Goal: Task Accomplishment & Management: Complete application form

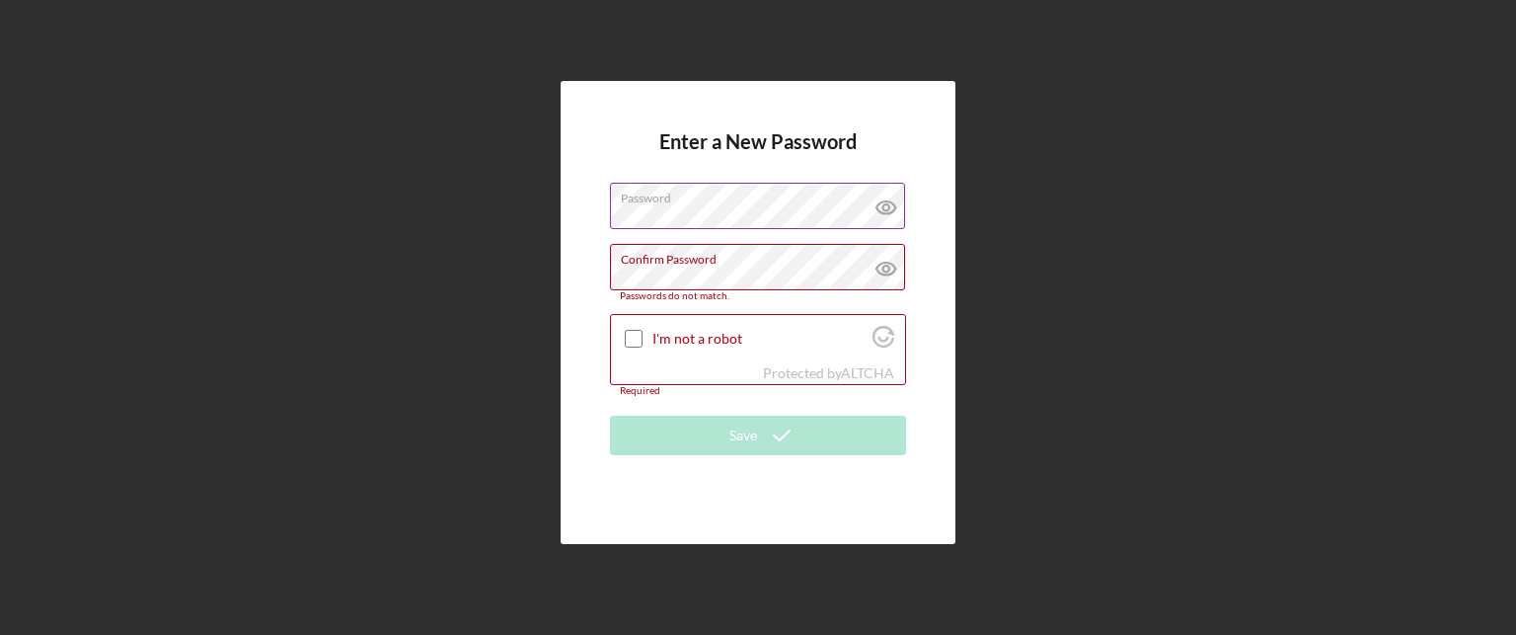
click at [882, 217] on icon at bounding box center [886, 207] width 49 height 49
click at [687, 177] on h4 "Enter a New Password" at bounding box center [757, 156] width 197 height 52
click at [887, 267] on icon at bounding box center [886, 268] width 49 height 49
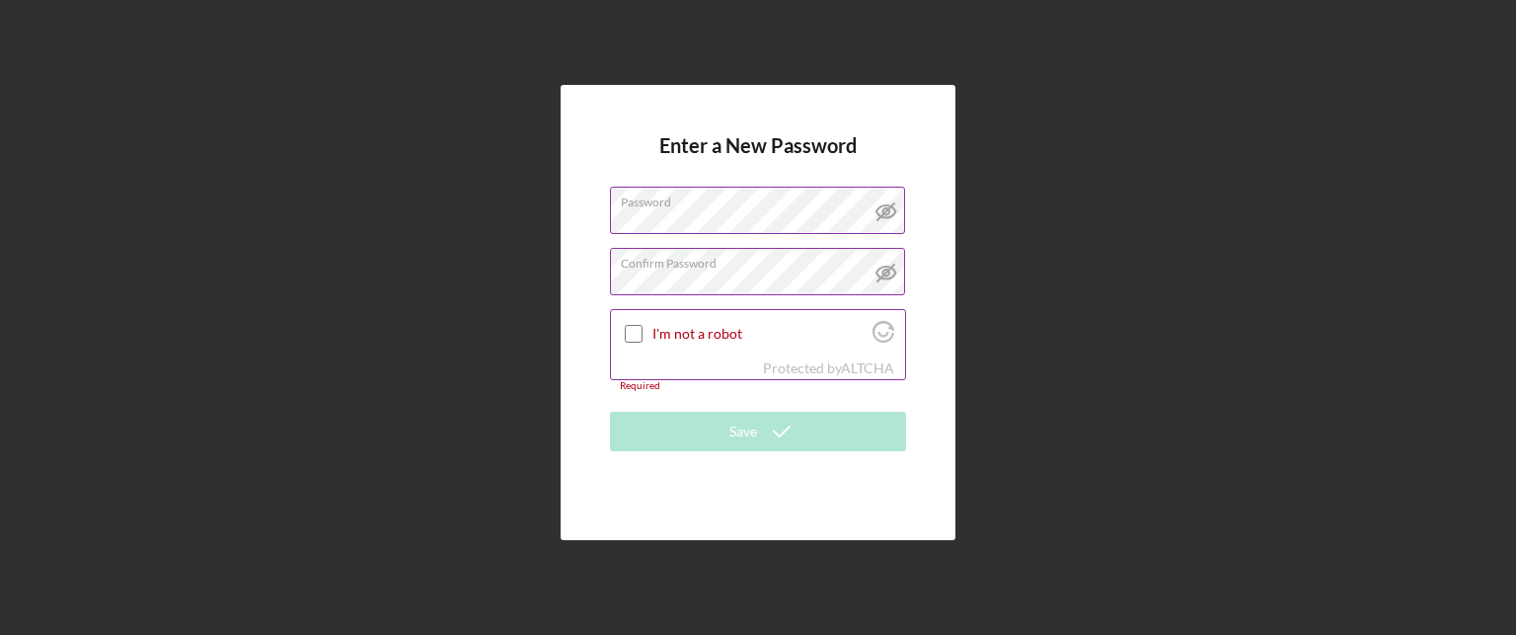
click at [633, 331] on input "I'm not a robot" at bounding box center [634, 334] width 18 height 18
checkbox input "true"
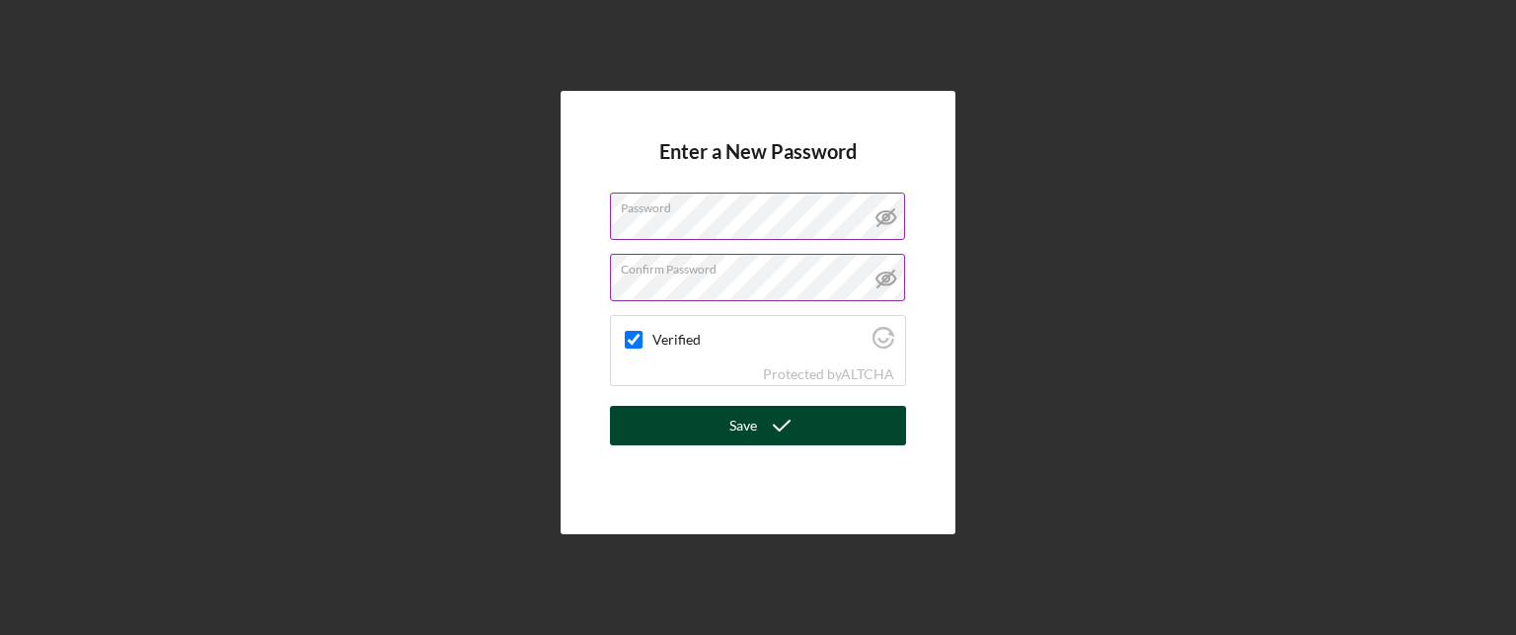
click at [784, 426] on icon "submit" at bounding box center [781, 425] width 49 height 49
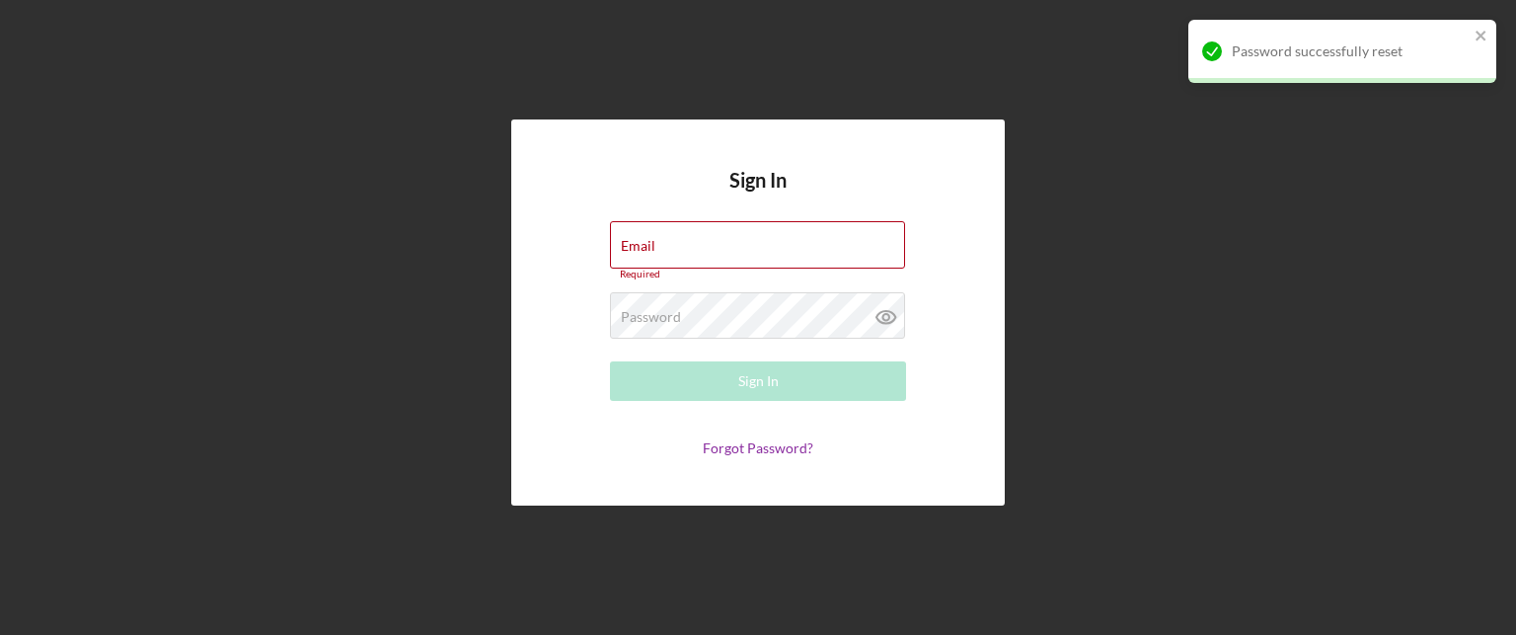
type input "[EMAIL_ADDRESS][DOMAIN_NAME]"
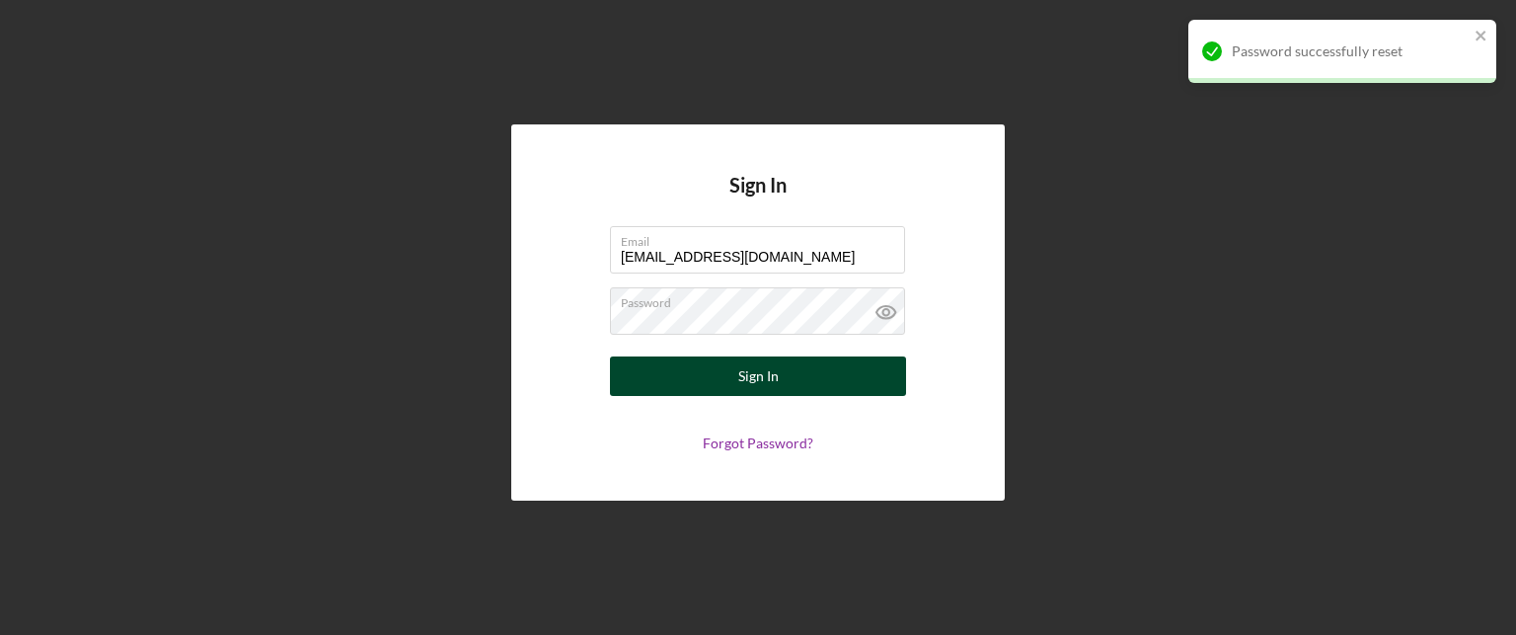
click at [864, 374] on button "Sign In" at bounding box center [758, 375] width 296 height 39
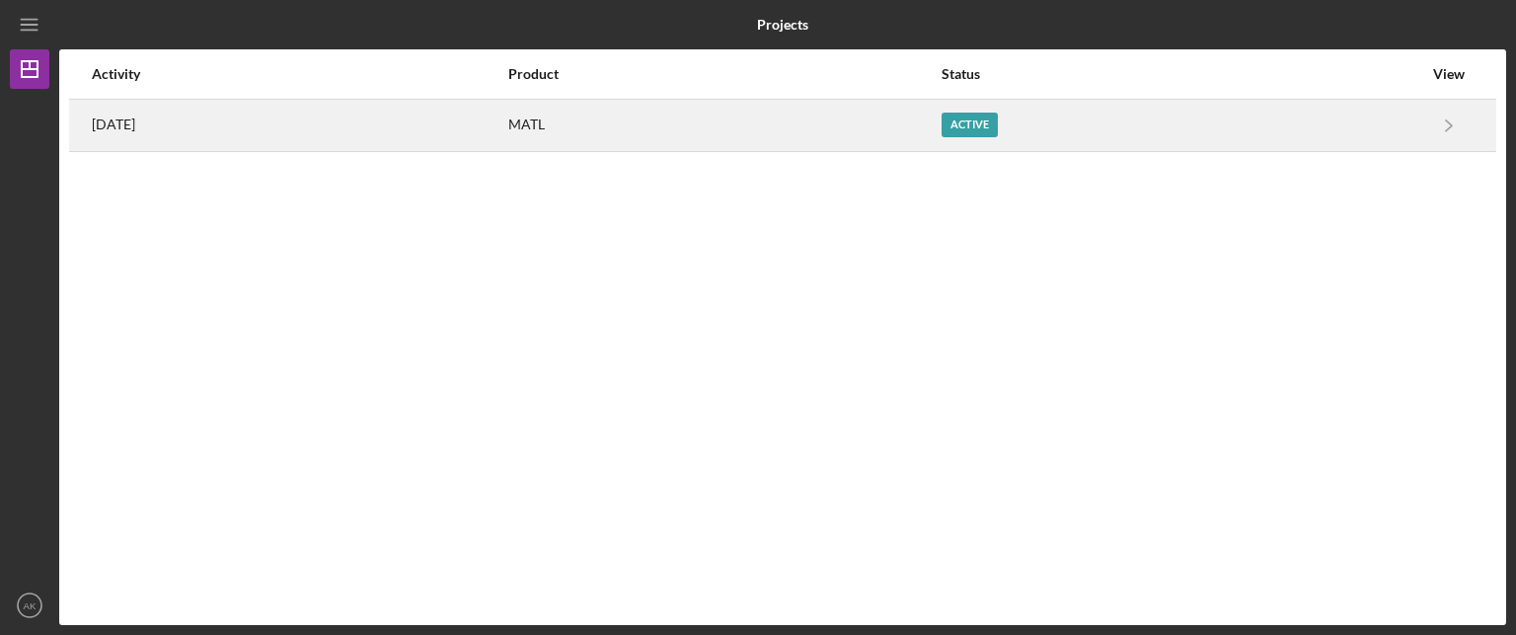
click at [998, 124] on div "Active" at bounding box center [970, 125] width 56 height 25
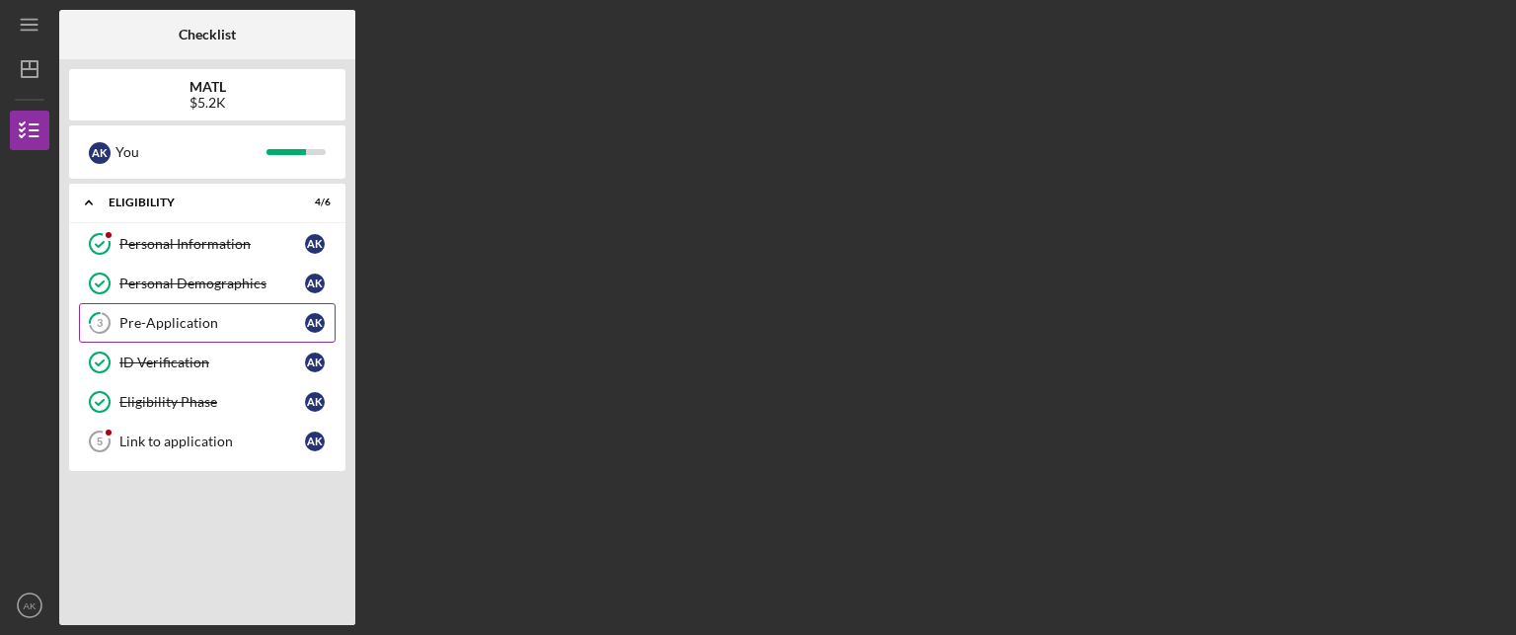
click at [165, 319] on div "Pre-Application" at bounding box center [212, 323] width 186 height 16
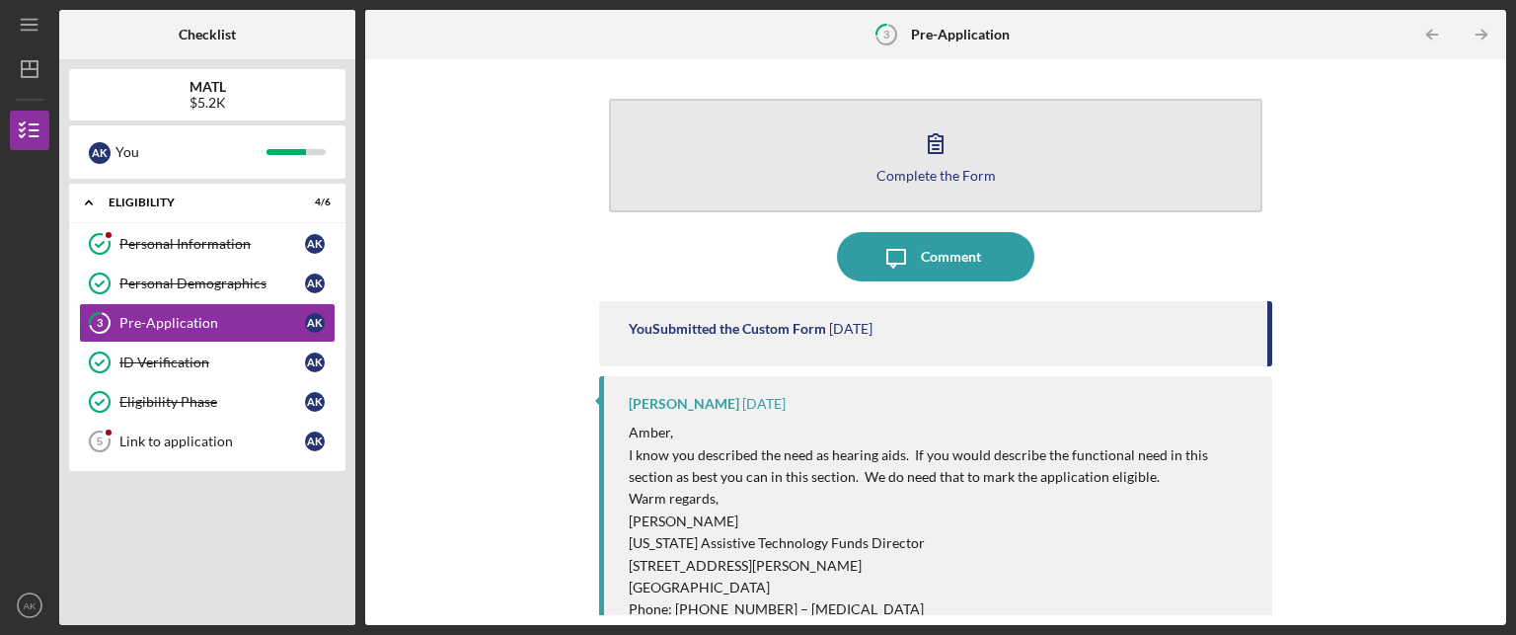
click at [934, 153] on icon "button" at bounding box center [936, 143] width 14 height 19
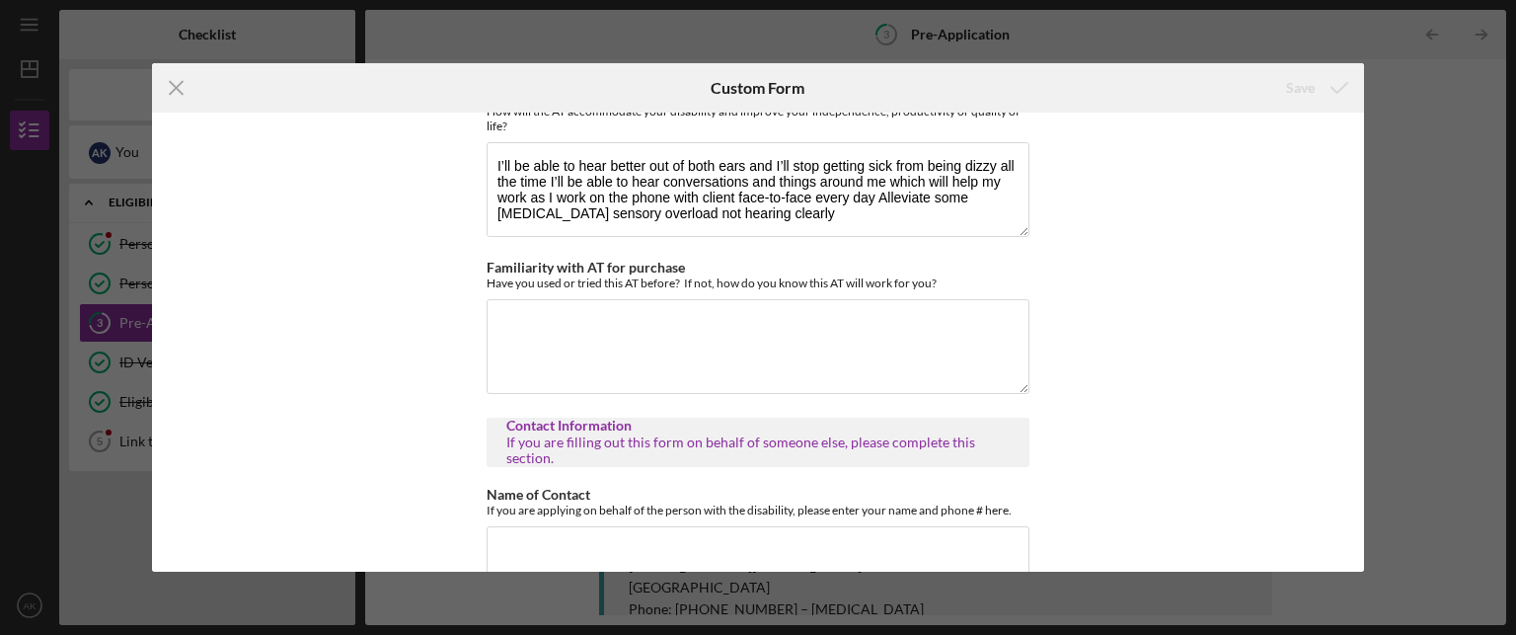
scroll to position [940, 0]
click at [646, 319] on textarea "Familiarity with AT for purchase" at bounding box center [758, 344] width 543 height 95
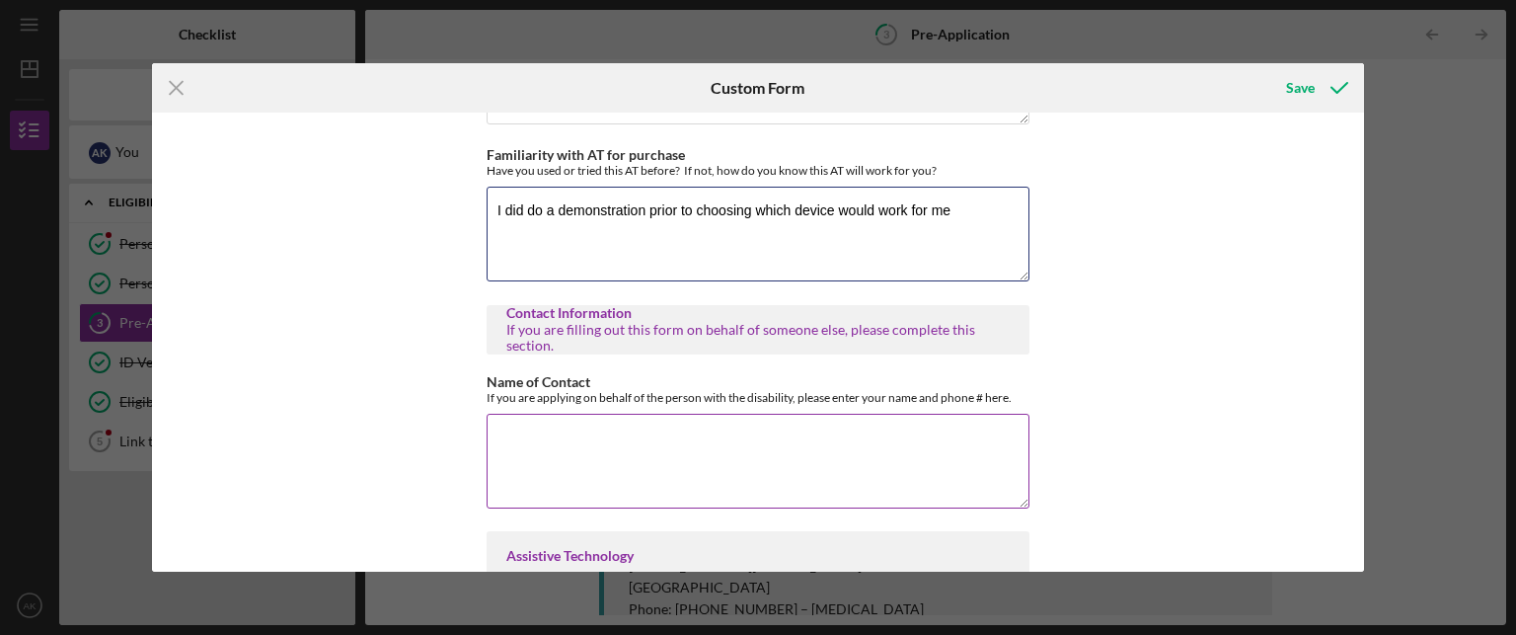
scroll to position [1088, 0]
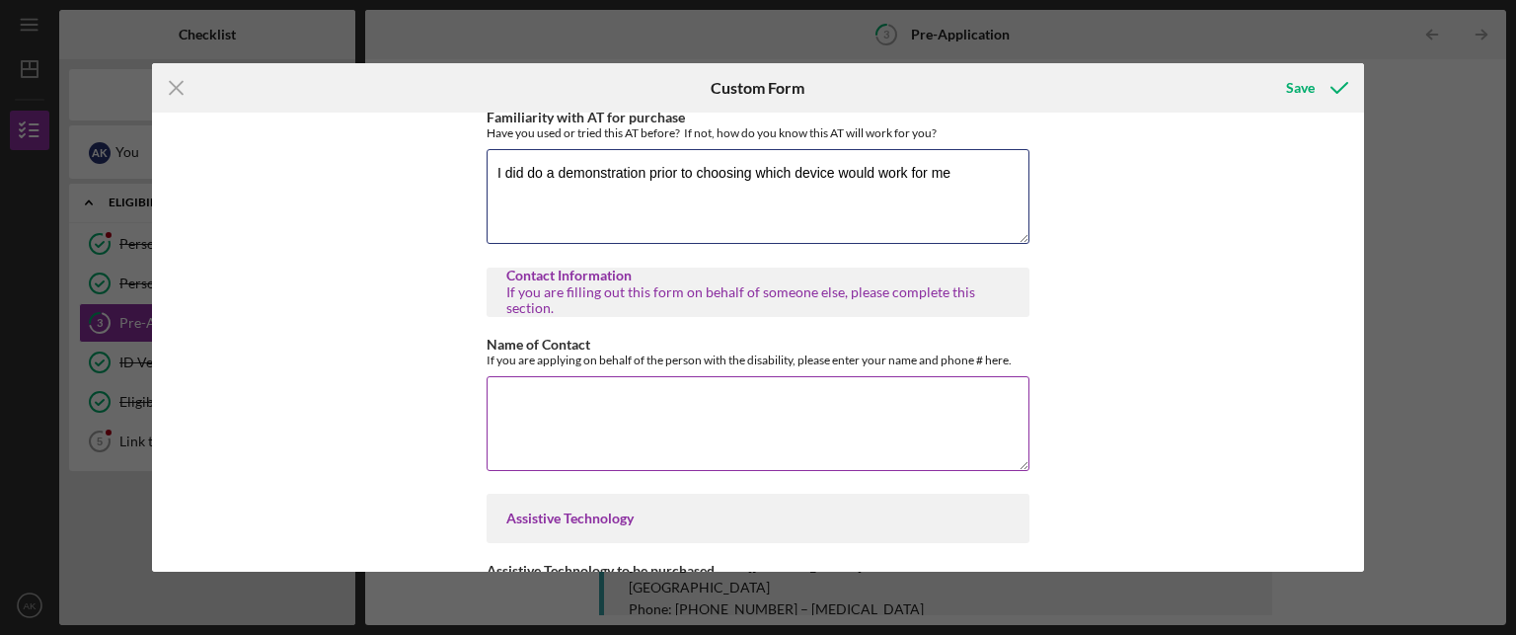
type textarea "I did do a demonstration prior to choosing which device would work for me"
click at [581, 410] on textarea "Name of Contact" at bounding box center [758, 423] width 543 height 95
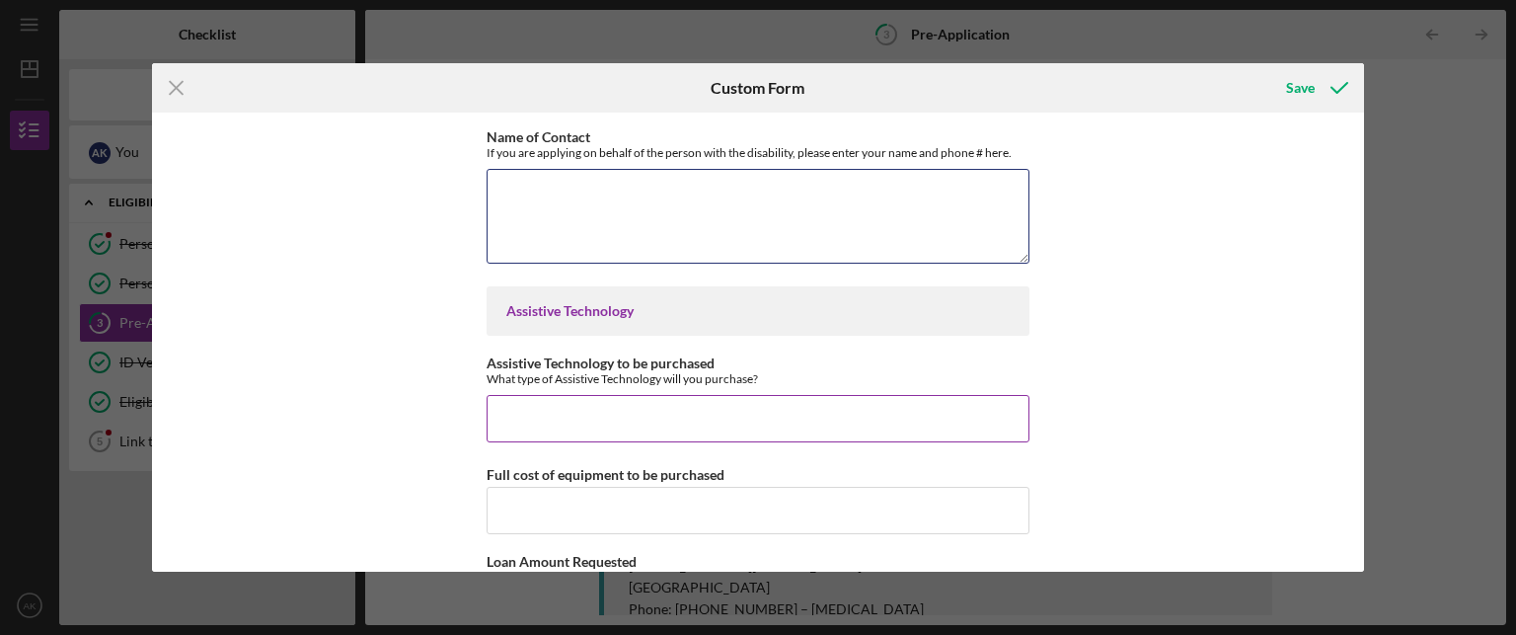
scroll to position [1310, 0]
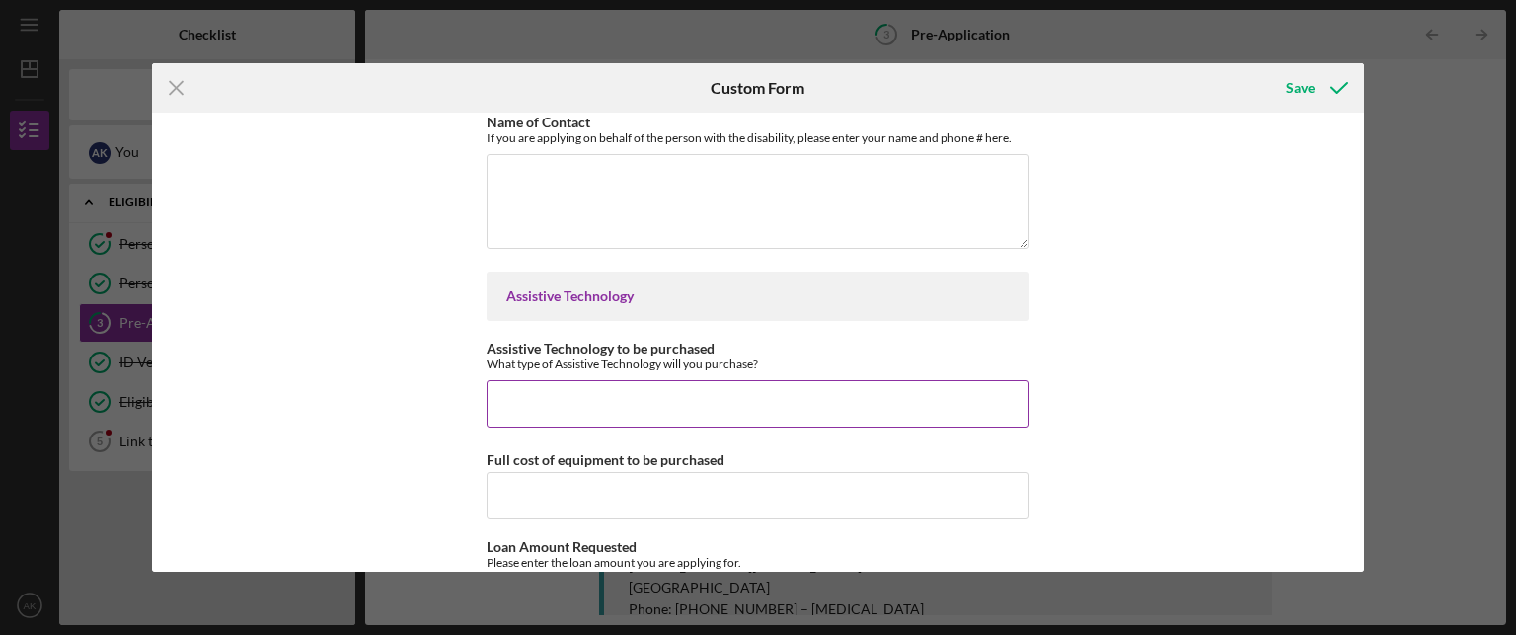
click at [579, 403] on input "Assistive Technology to be purchased" at bounding box center [758, 403] width 543 height 47
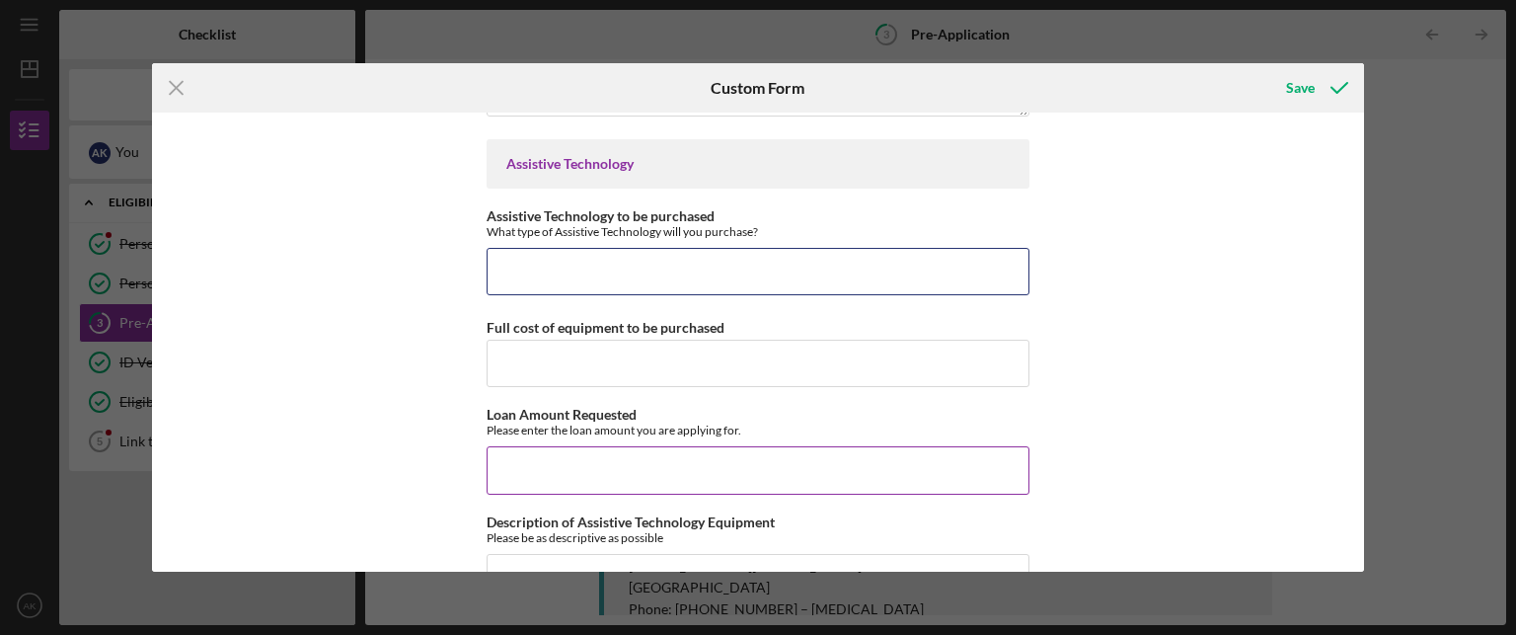
scroll to position [1458, 0]
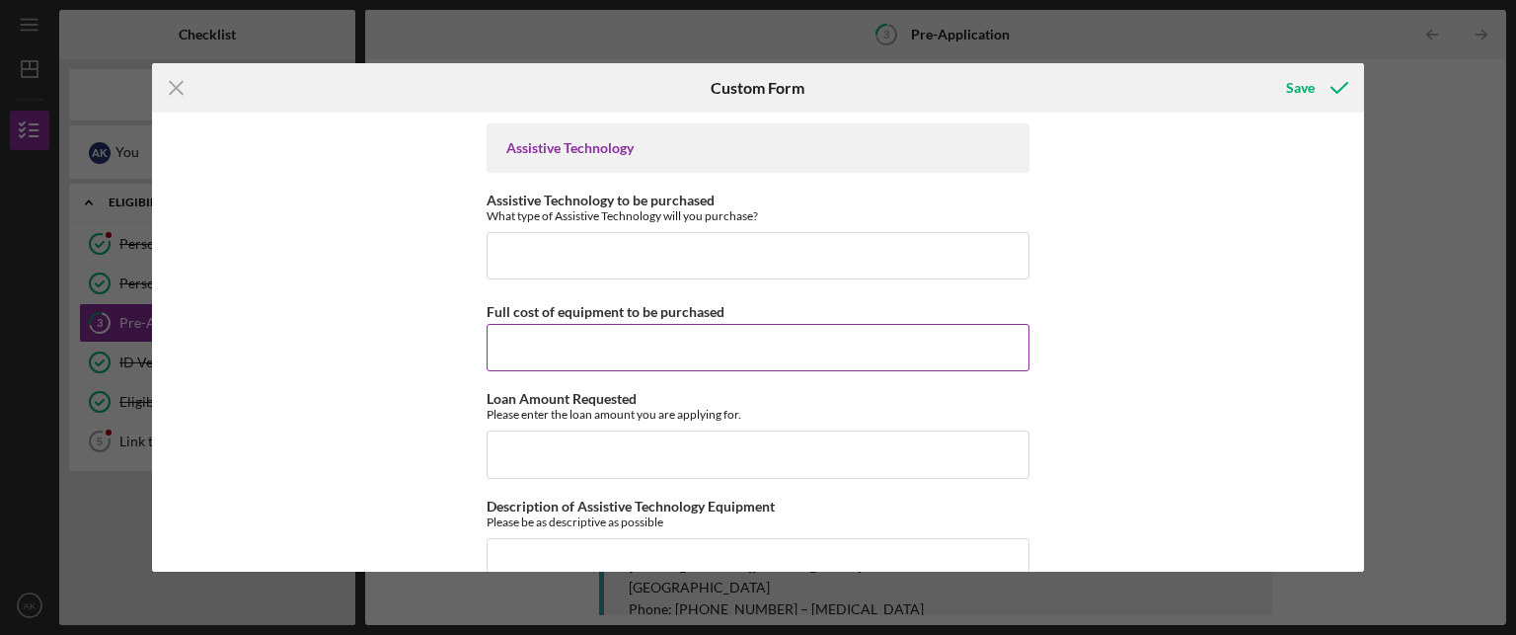
click at [570, 347] on input "Full cost of equipment to be purchased" at bounding box center [758, 347] width 543 height 47
type input "$5,790"
click at [605, 445] on input "Loan Amount Requested" at bounding box center [758, 453] width 543 height 47
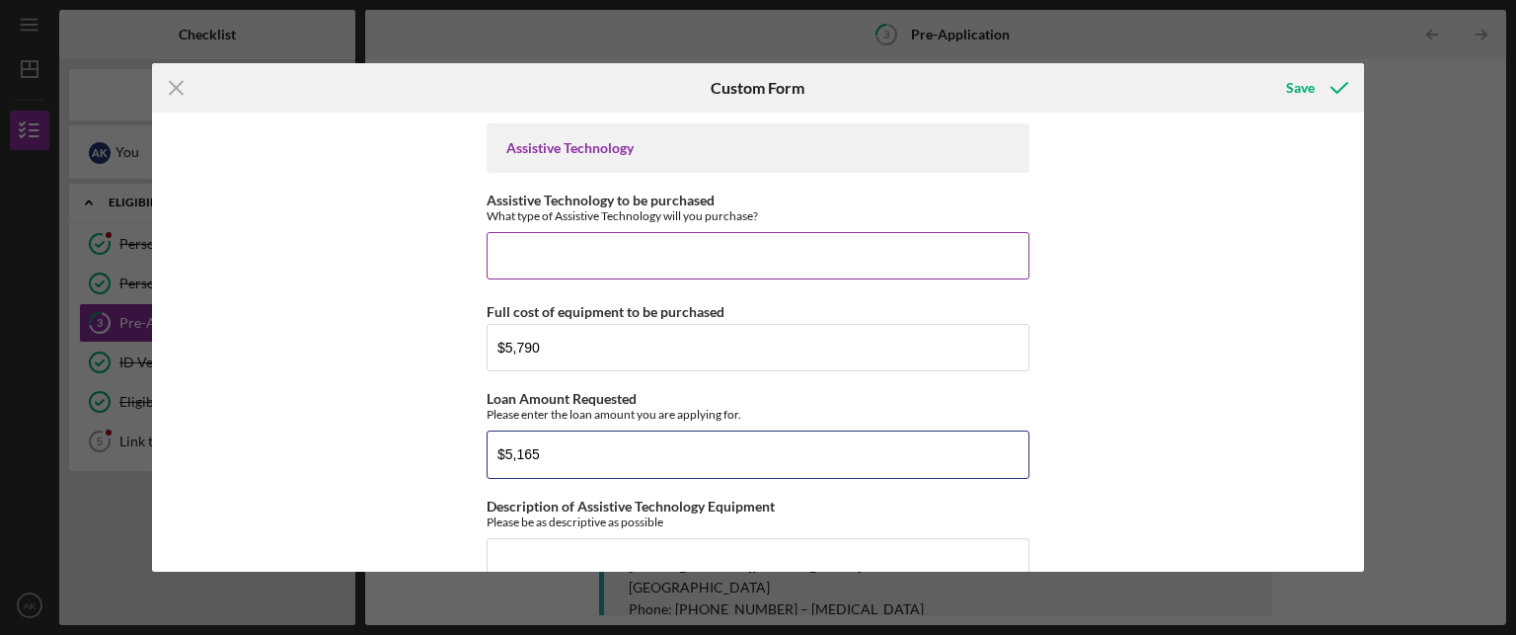
type input "$5,165"
click at [541, 255] on input "Assistive Technology to be purchased" at bounding box center [758, 255] width 543 height 47
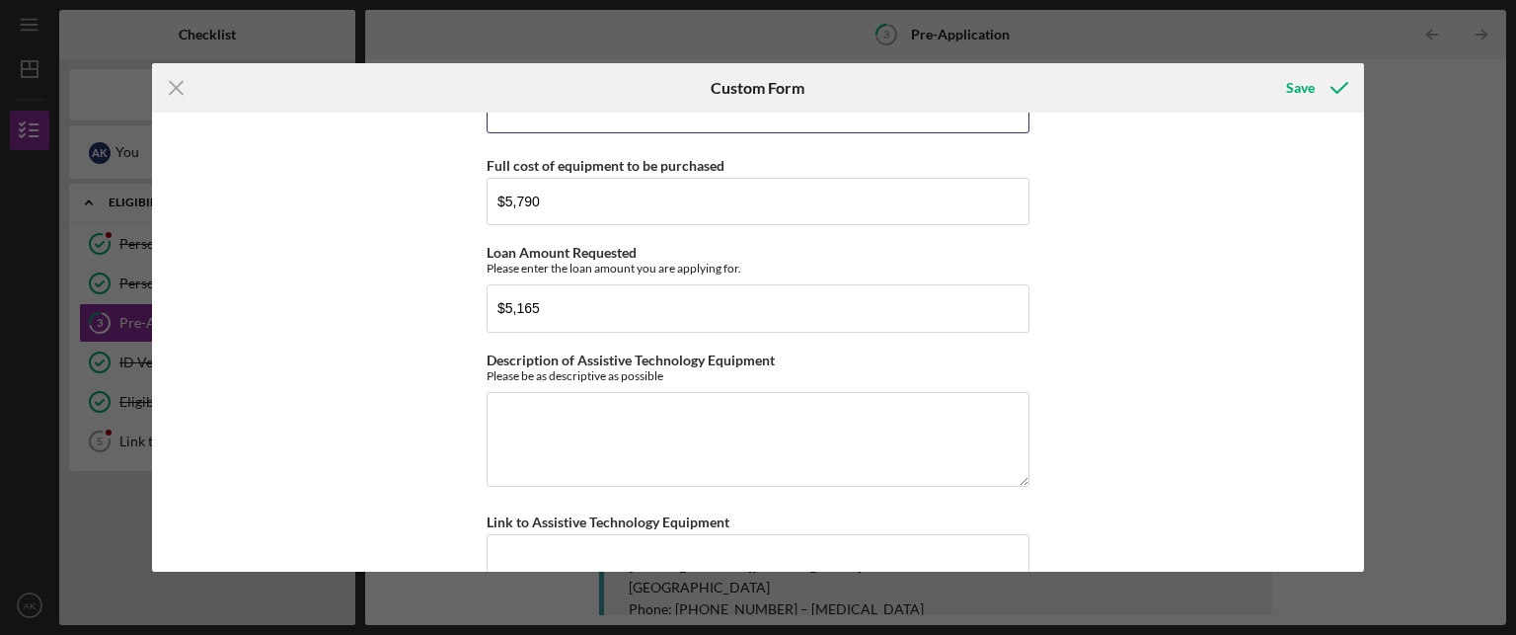
scroll to position [1606, 0]
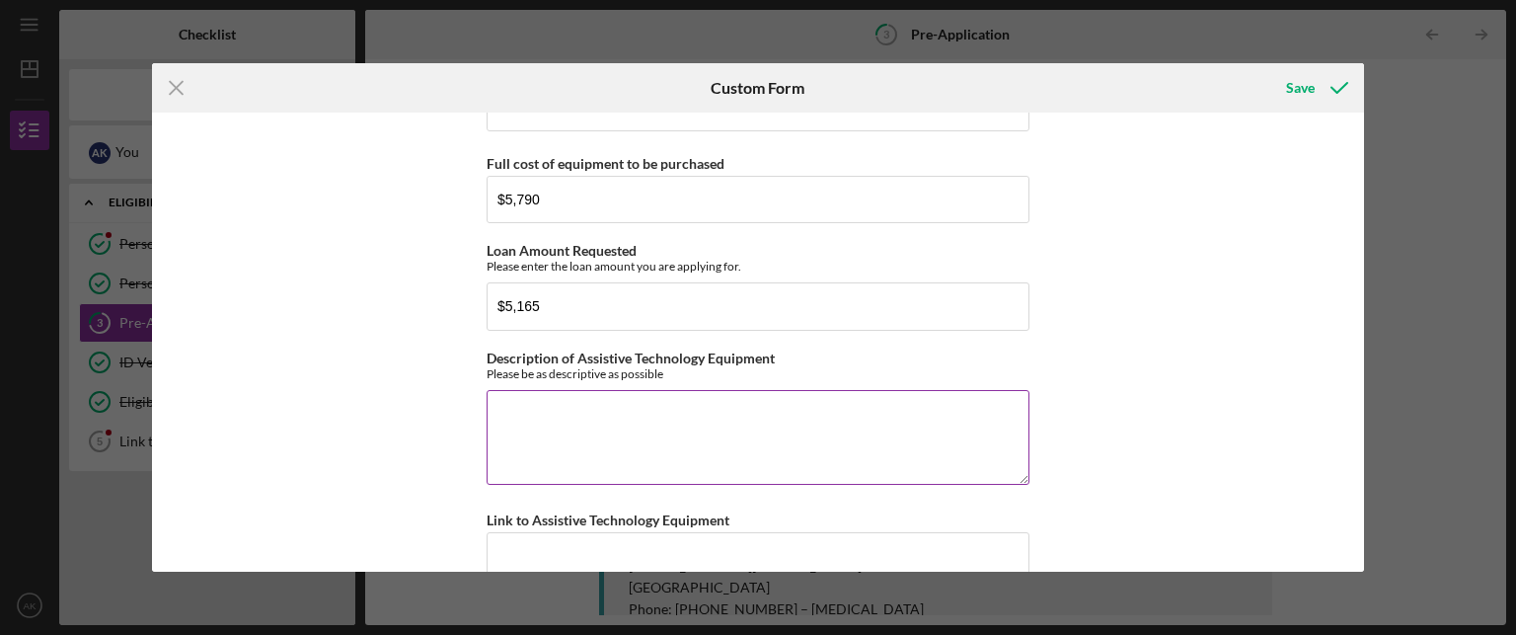
click at [587, 450] on textarea "Description of Assistive Technology Equipment" at bounding box center [758, 437] width 543 height 95
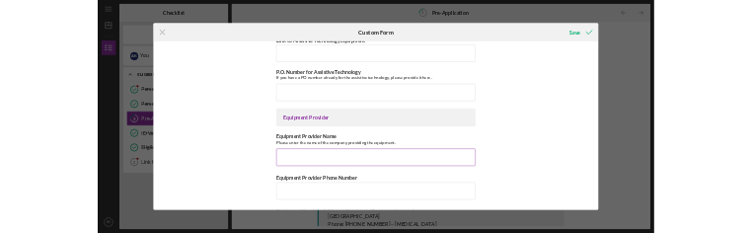
scroll to position [2053, 0]
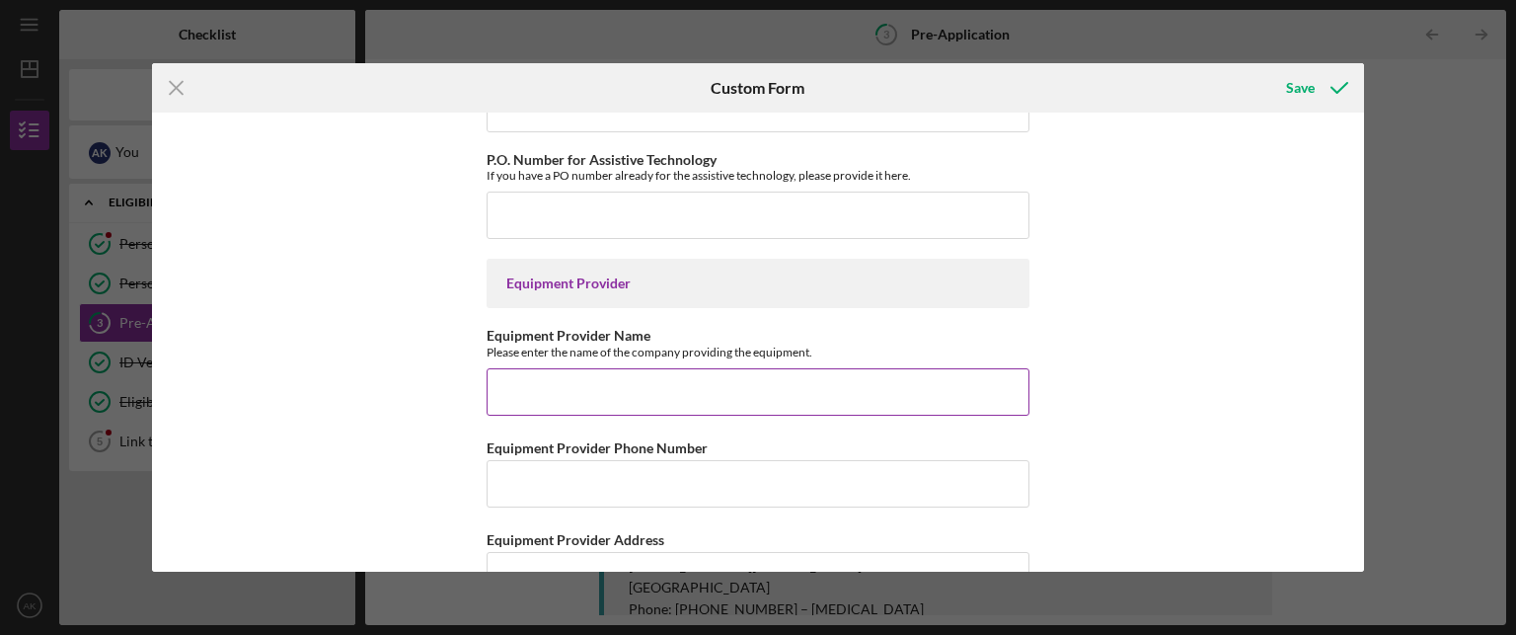
type textarea "Discreet rose gold hearing devices (hearing Aides) Left and right ear to amplif…"
click at [531, 390] on input "Equipment Provider Name" at bounding box center [758, 391] width 543 height 47
type input "Holland Doctors of [MEDICAL_DATA]"
click at [554, 485] on input "Equipment Provider Phone Number" at bounding box center [758, 483] width 543 height 47
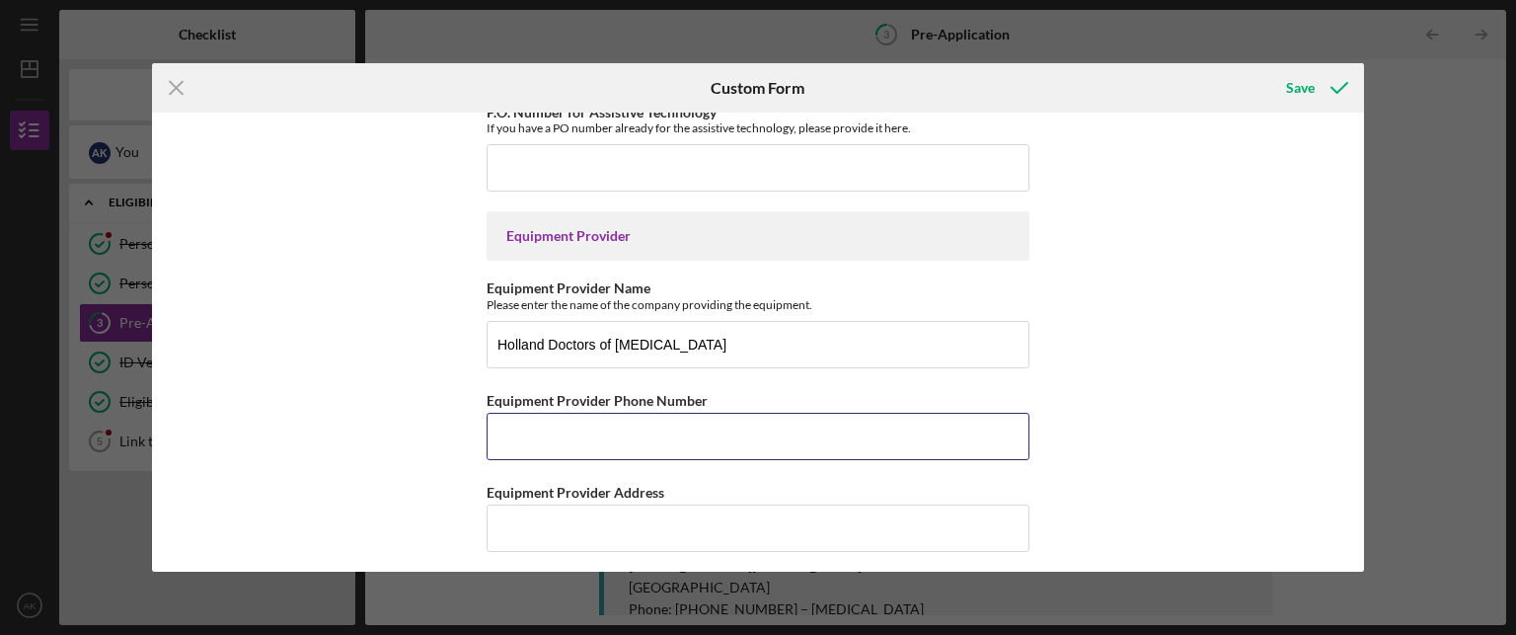
scroll to position [2101, 0]
type input "(2##) ###-####"
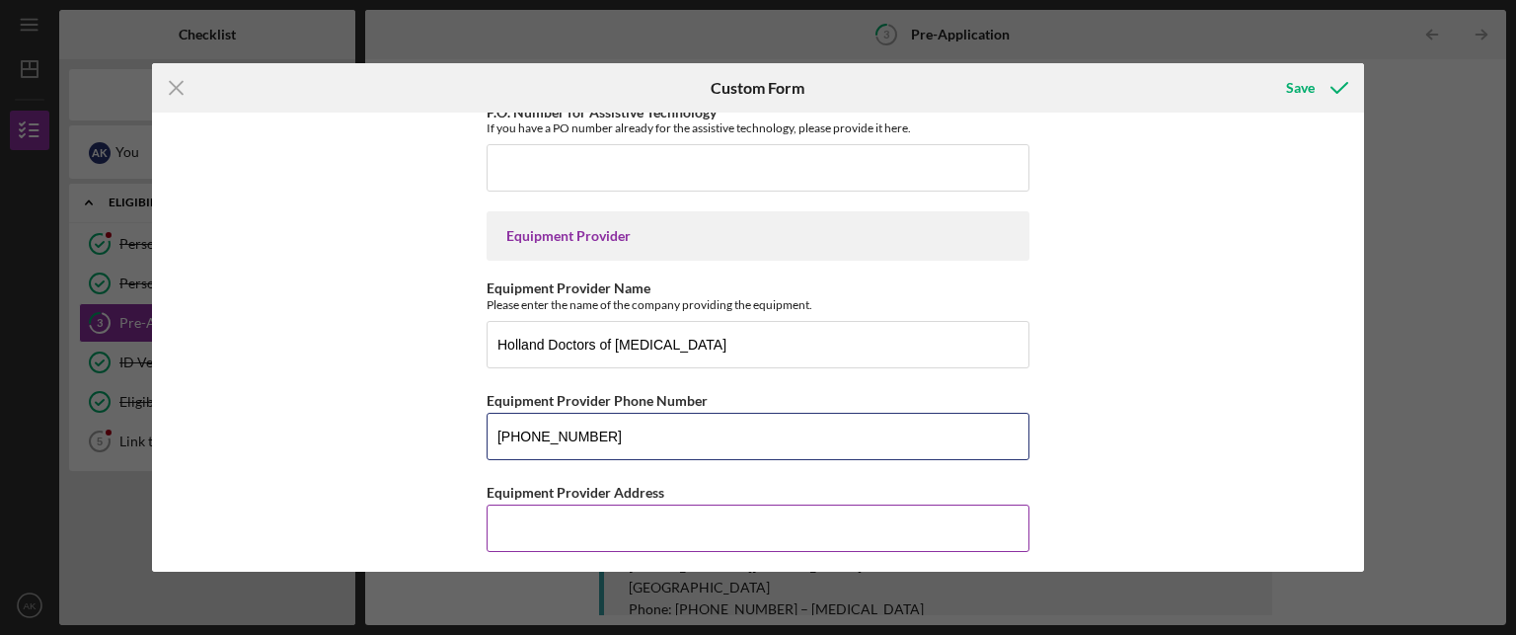
type input "[PHONE_NUMBER]"
click at [511, 517] on input "Equipment Provider Address" at bounding box center [758, 527] width 543 height 47
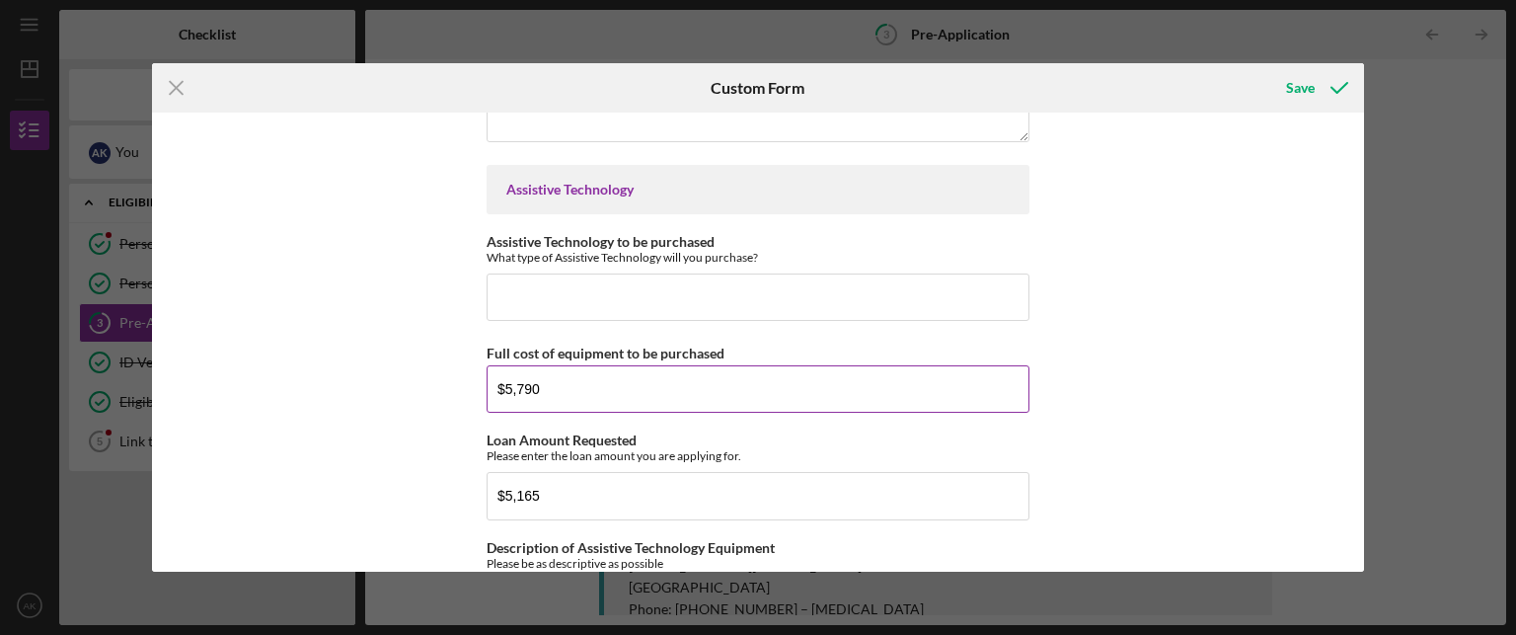
scroll to position [1410, 0]
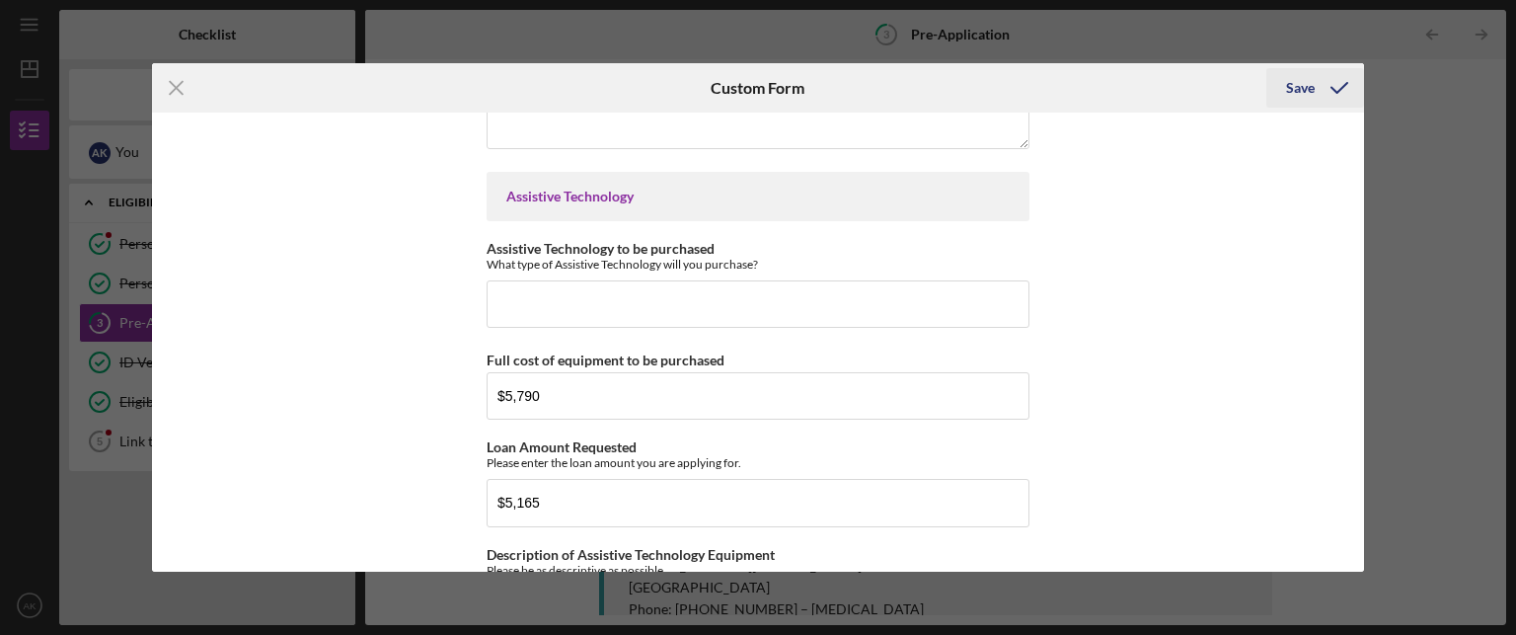
type input "[STREET_ADDRESS]"
click at [1299, 95] on div "Save" at bounding box center [1300, 87] width 29 height 39
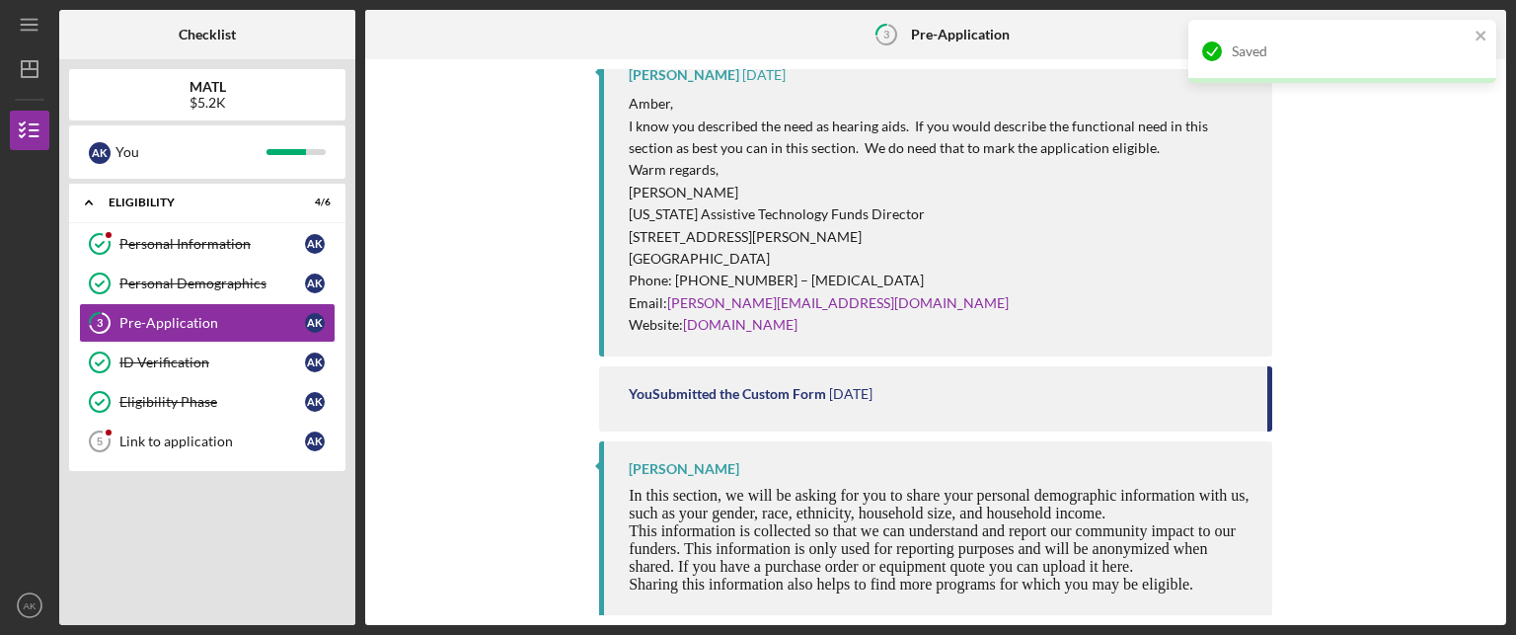
scroll to position [408, 0]
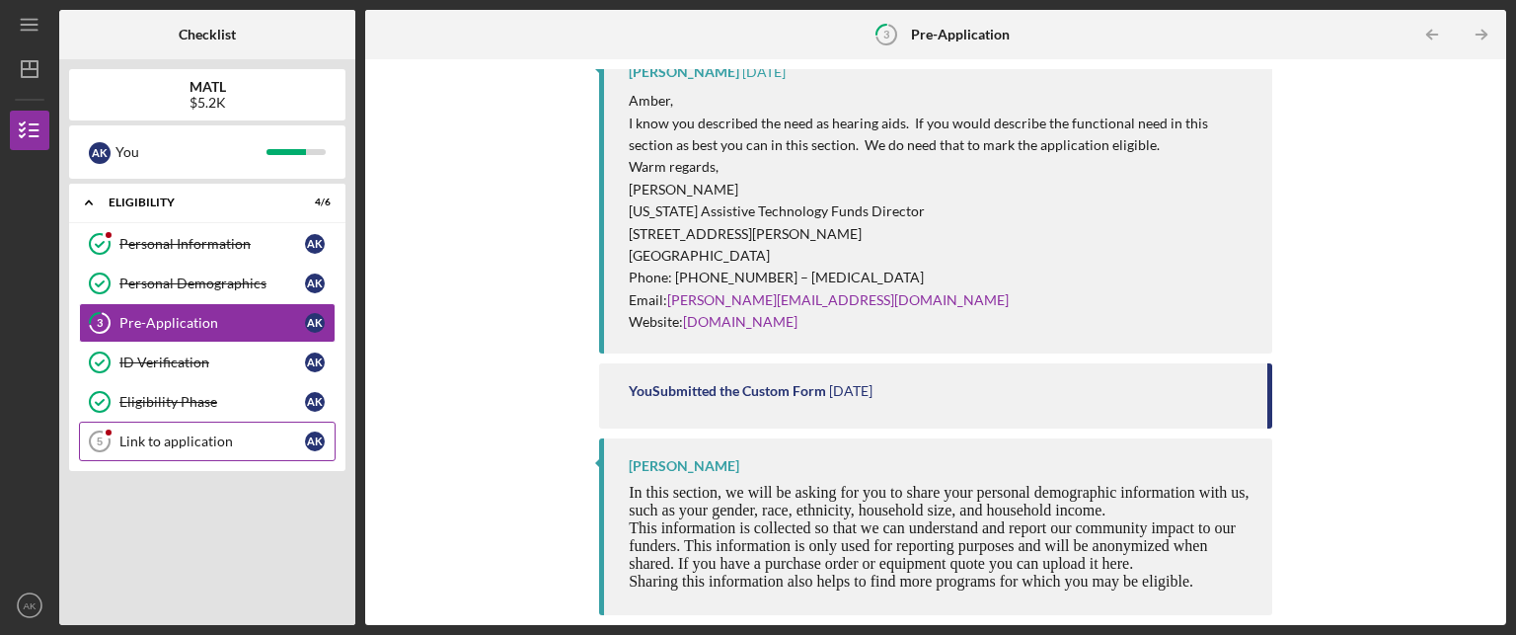
click at [178, 441] on div "Link to application" at bounding box center [212, 441] width 186 height 16
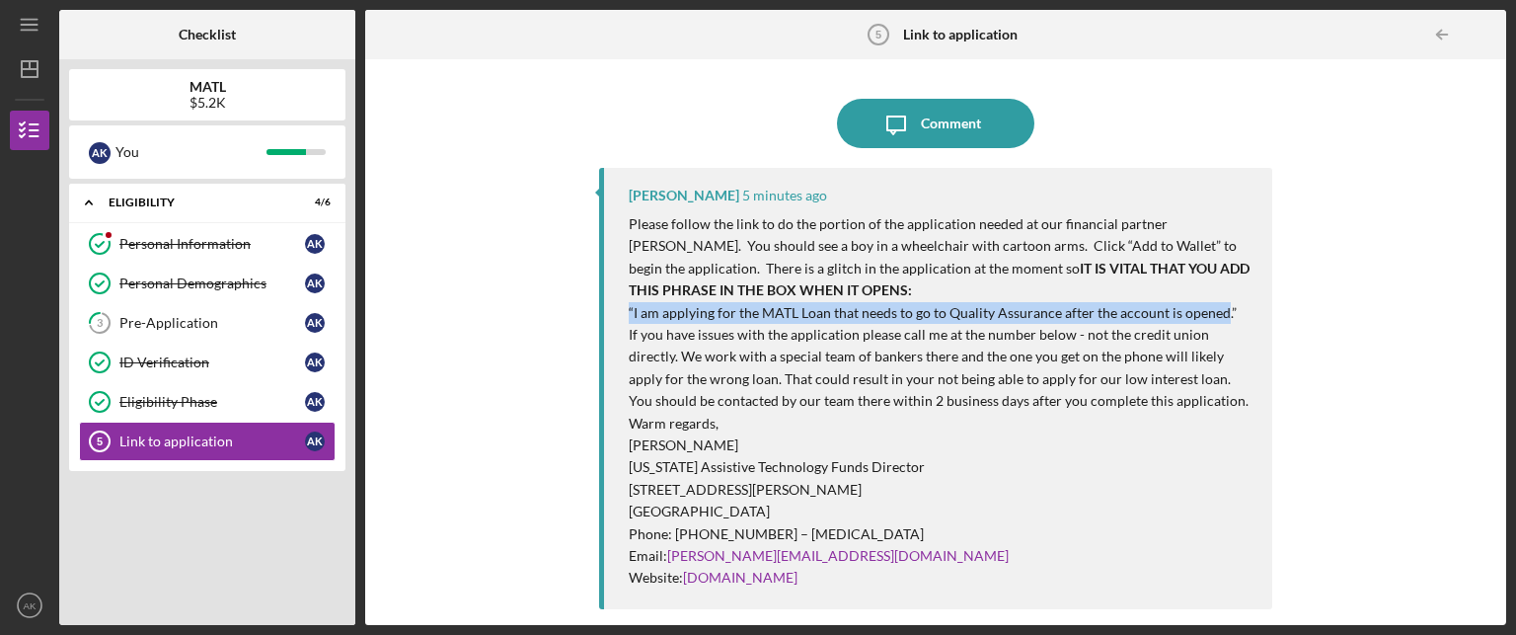
drag, startPoint x: 1219, startPoint y: 310, endPoint x: 630, endPoint y: 311, distance: 589.4
click at [630, 311] on p "“I am applying for the MATL Loan that needs to go to Quality Assurance after th…" at bounding box center [941, 313] width 624 height 22
copy p "“I am applying for the MATL Loan that needs to go to Quality Assurance after th…"
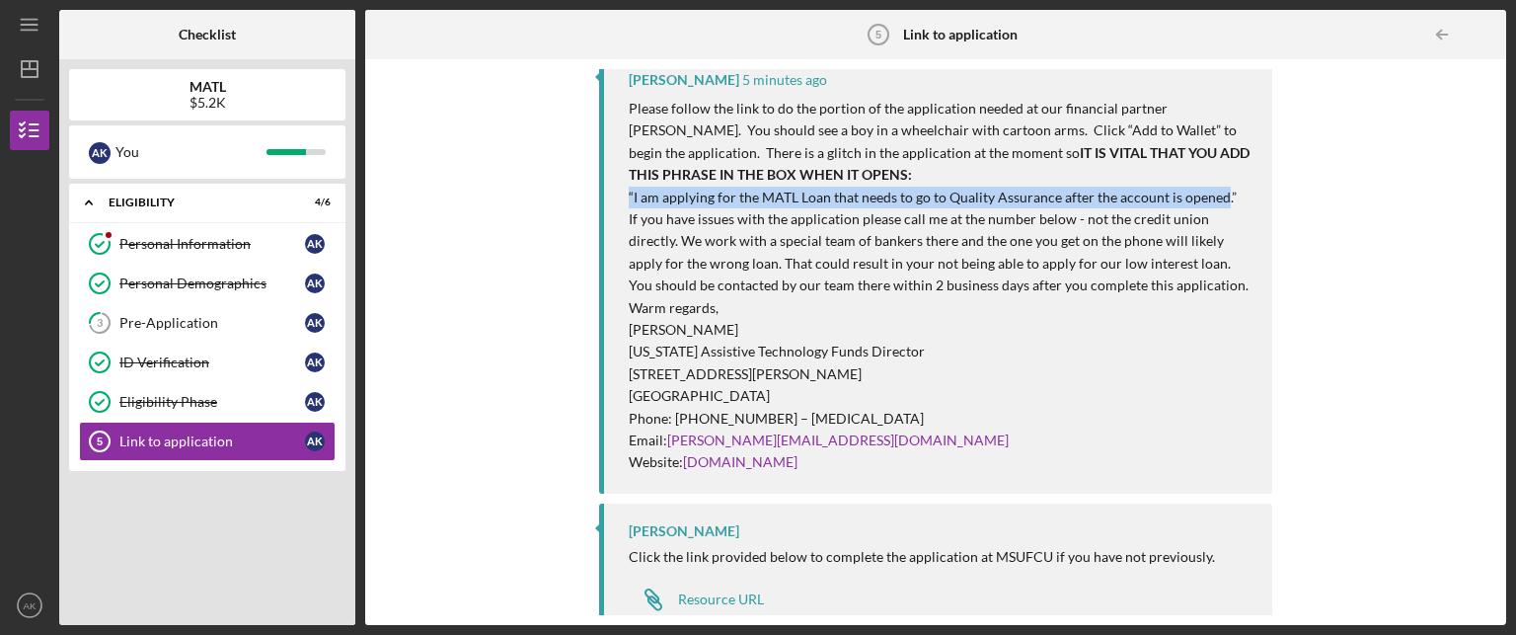
scroll to position [138, 0]
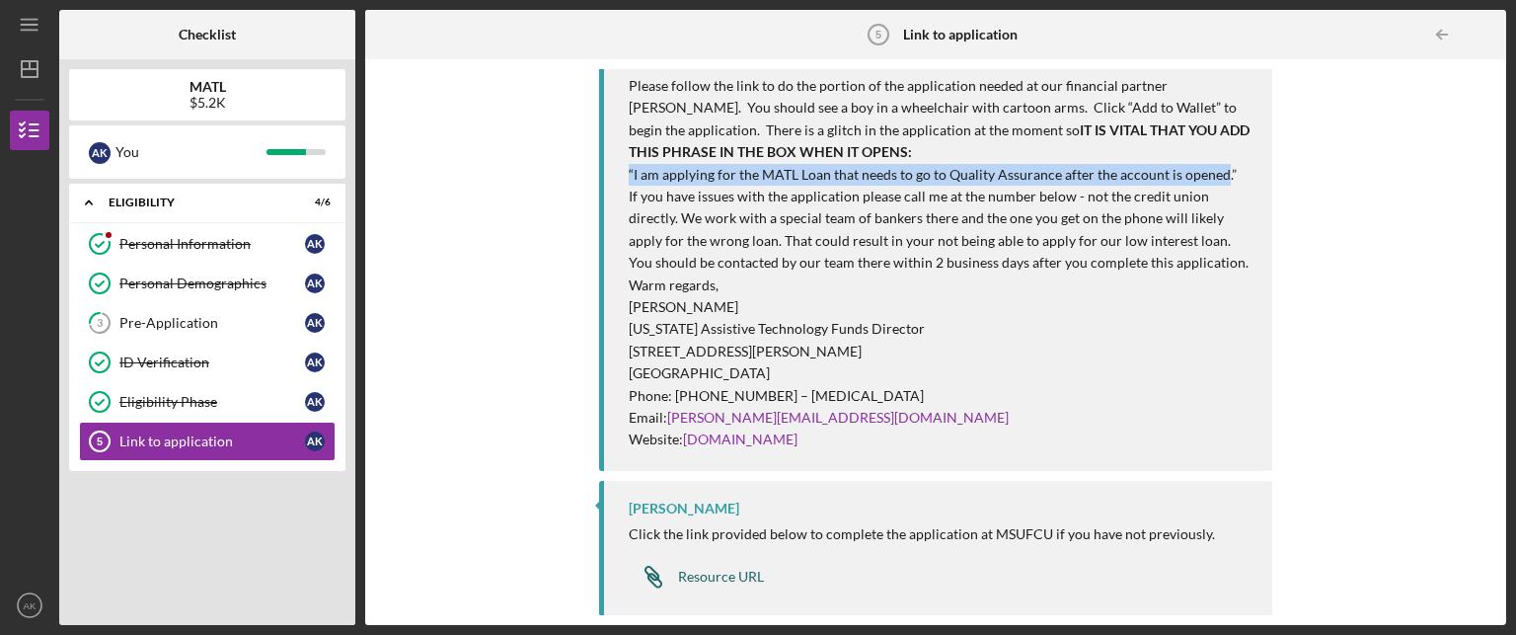
click at [724, 575] on div "Resource URL" at bounding box center [721, 577] width 86 height 16
click at [184, 323] on div "Pre-Application" at bounding box center [212, 323] width 186 height 16
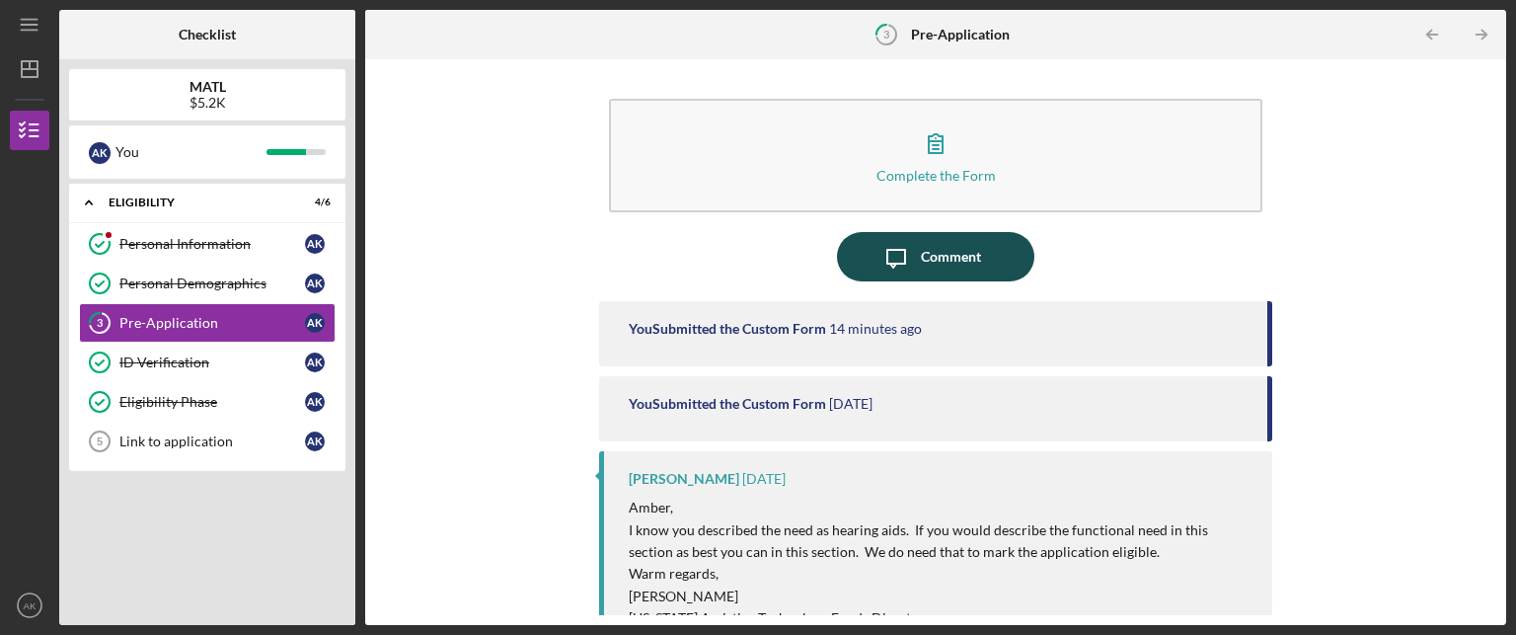
click at [905, 252] on icon "Icon/Message" at bounding box center [896, 256] width 49 height 49
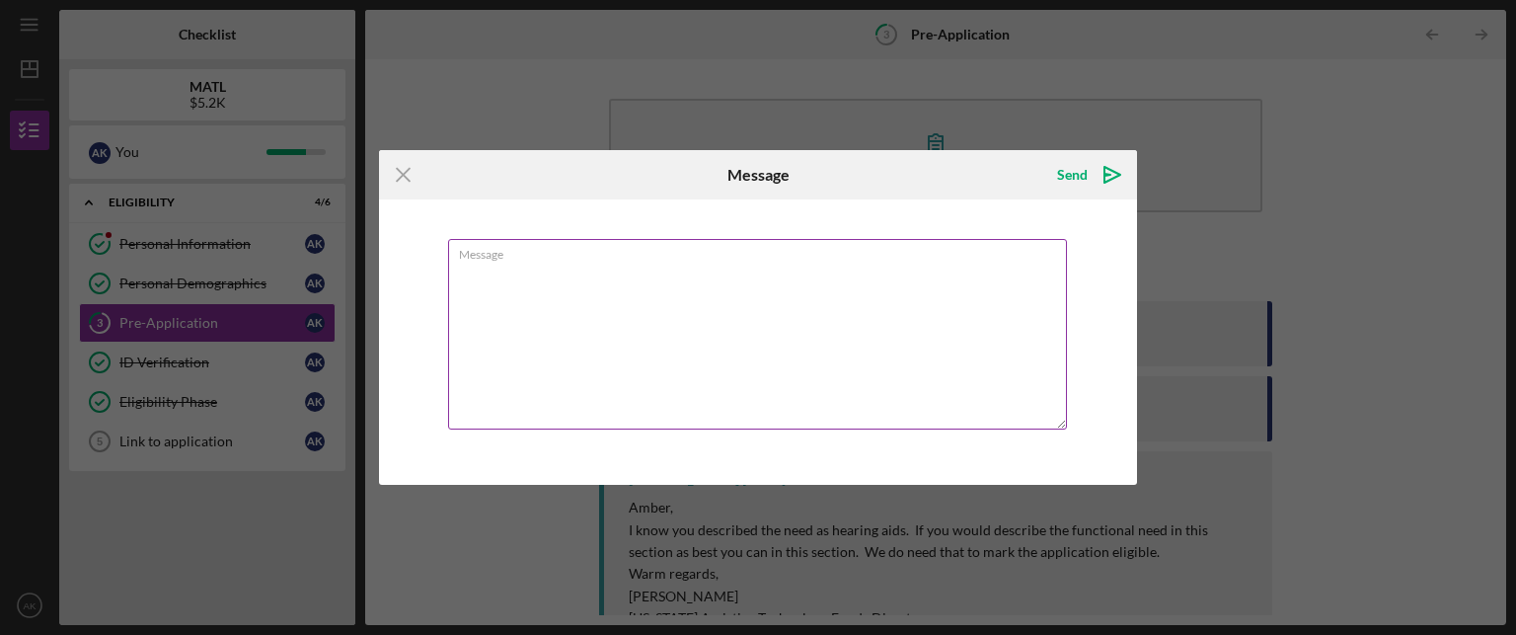
click at [644, 304] on textarea "Message" at bounding box center [757, 334] width 619 height 191
click at [466, 270] on textarea "Tjhe name of the devices are" at bounding box center [757, 334] width 619 height 191
click at [762, 299] on textarea "The name of the devices are" at bounding box center [757, 334] width 619 height 191
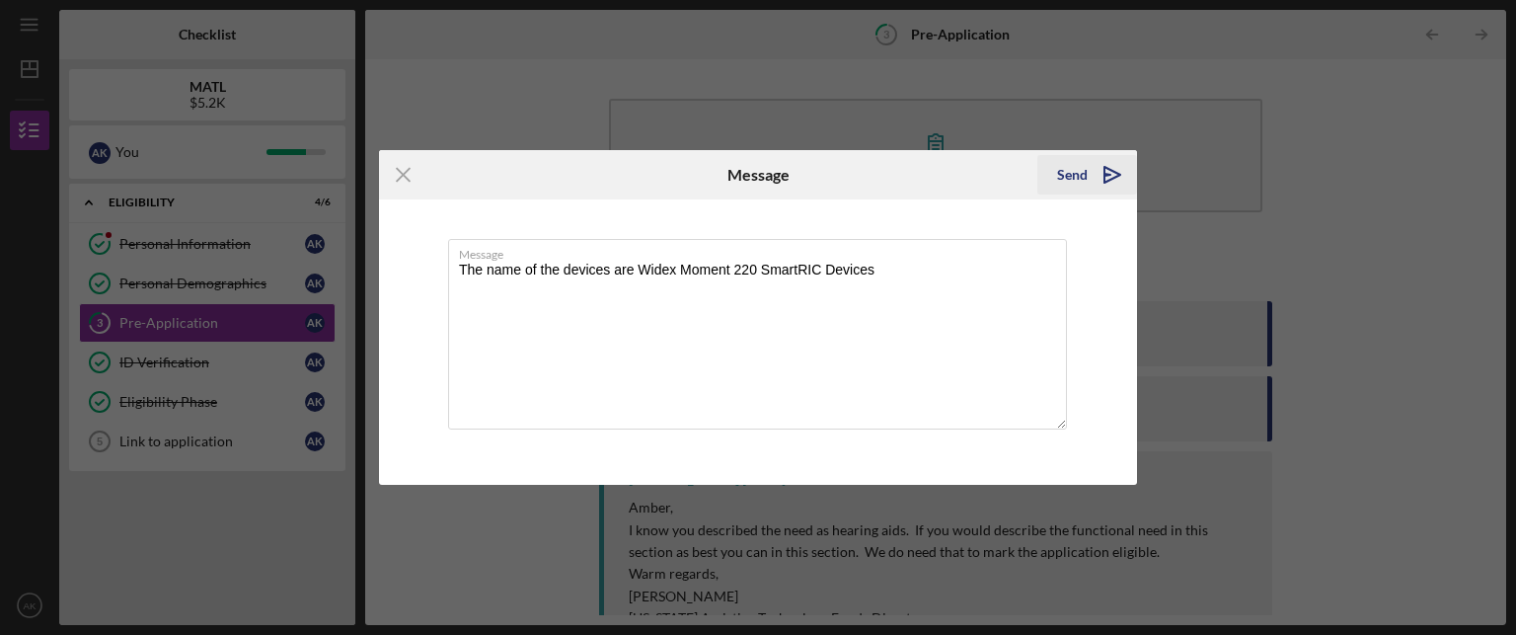
type textarea "The name of the devices are Widex Moment 220 SmartRIC Devices"
click at [1066, 178] on div "Send" at bounding box center [1072, 174] width 31 height 39
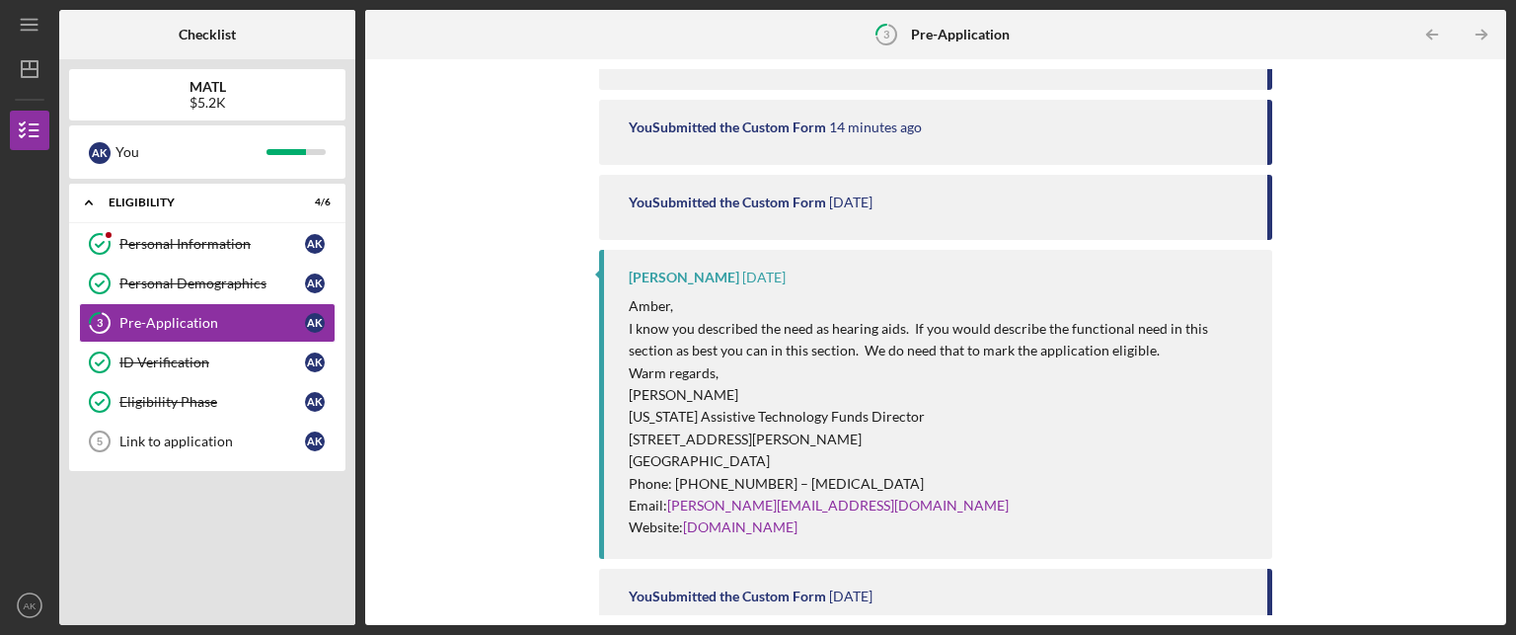
scroll to position [296, 0]
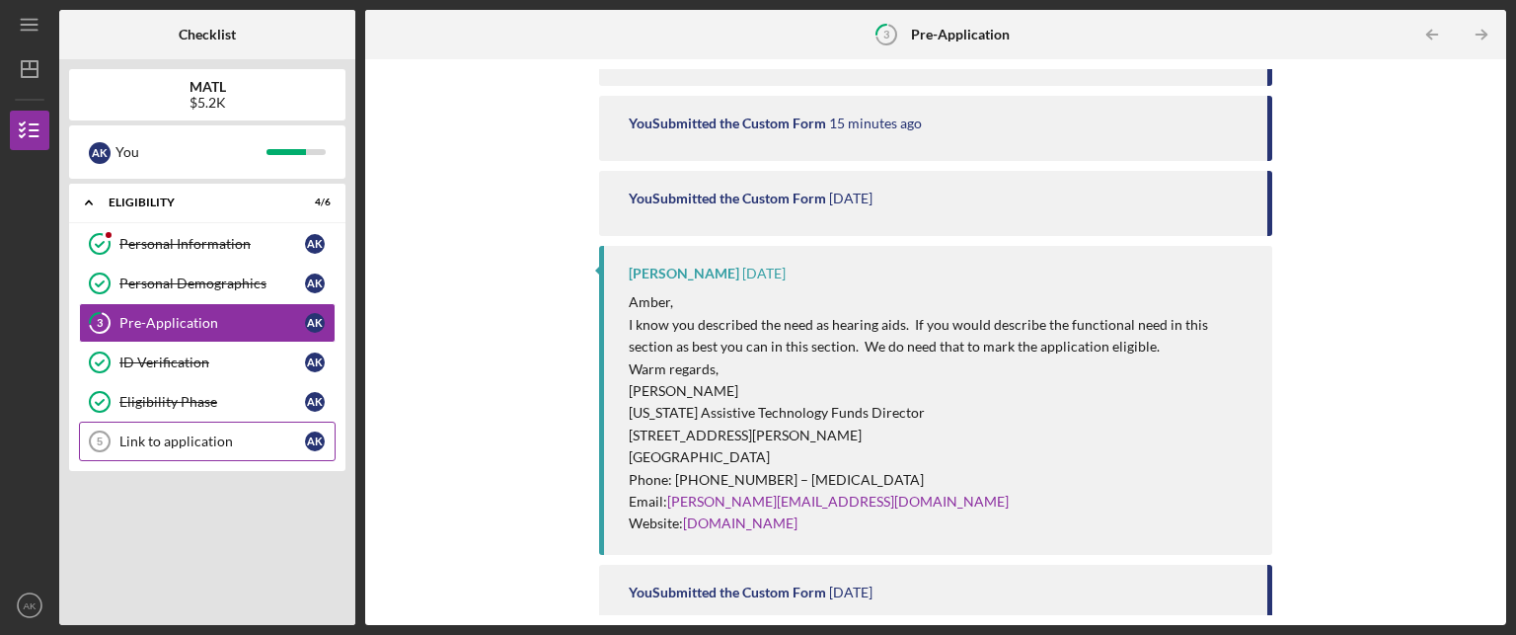
click at [209, 437] on div "Link to application" at bounding box center [212, 441] width 186 height 16
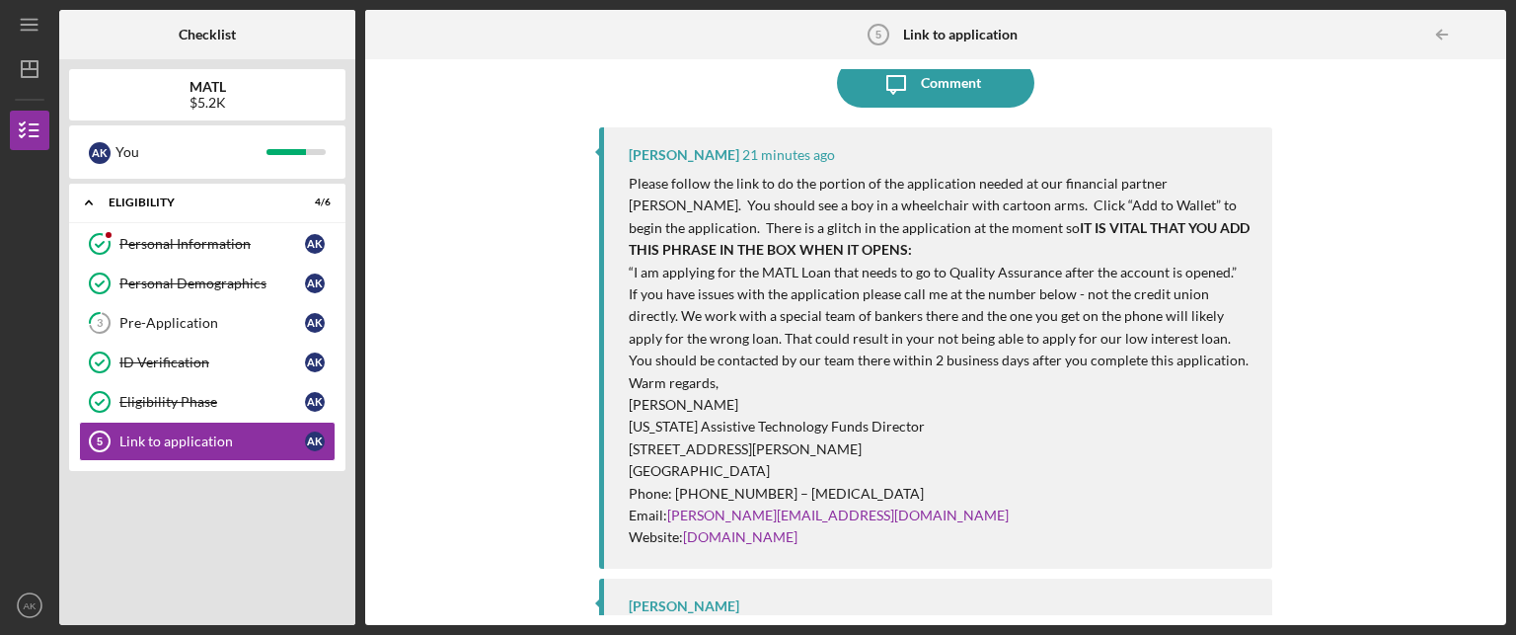
scroll to position [138, 0]
